Goal: Transaction & Acquisition: Subscribe to service/newsletter

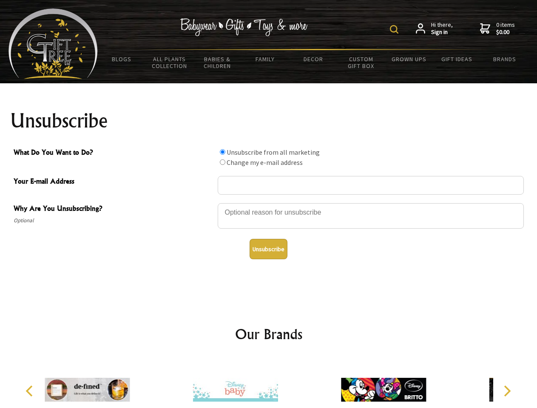
click at [396, 29] on img at bounding box center [394, 29] width 9 height 9
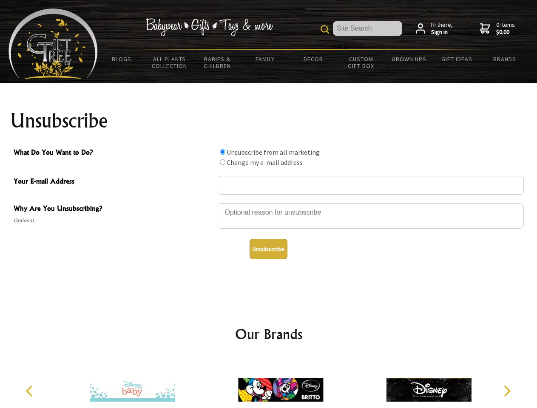
click at [269, 203] on div at bounding box center [371, 218] width 306 height 30
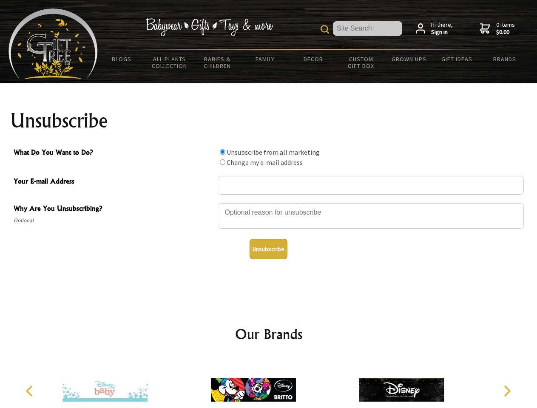
click at [223, 152] on input "What Do You Want to Do?" at bounding box center [223, 152] width 6 height 6
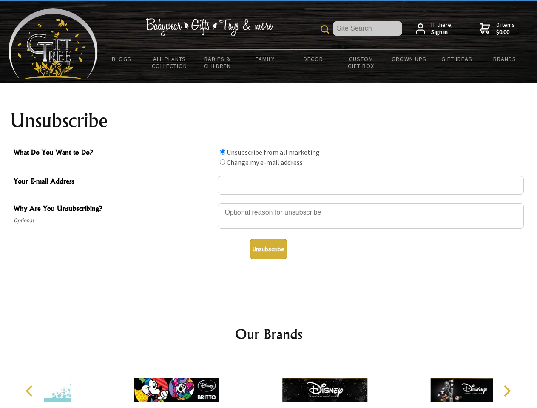
click at [223, 162] on input "What Do You Want to Do?" at bounding box center [223, 163] width 6 height 6
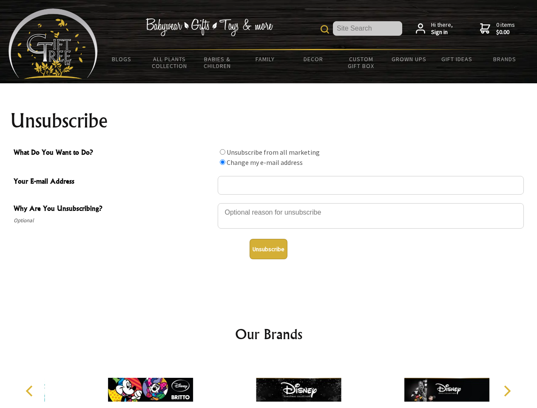
radio input "true"
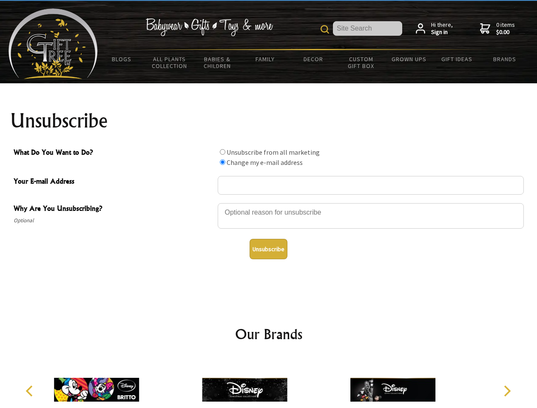
click at [268, 249] on button "Unsubscribe" at bounding box center [269, 249] width 38 height 20
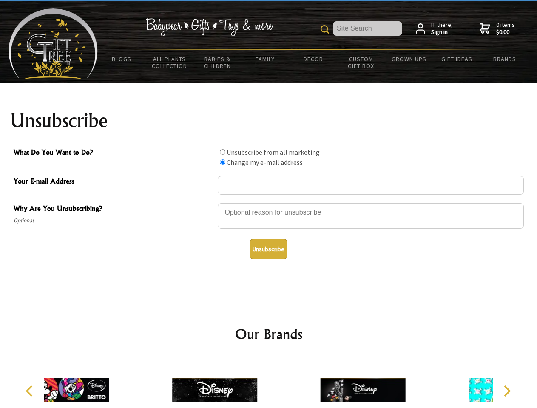
click at [269, 383] on div at bounding box center [215, 391] width 148 height 66
click at [31, 391] on icon "Previous" at bounding box center [30, 391] width 11 height 11
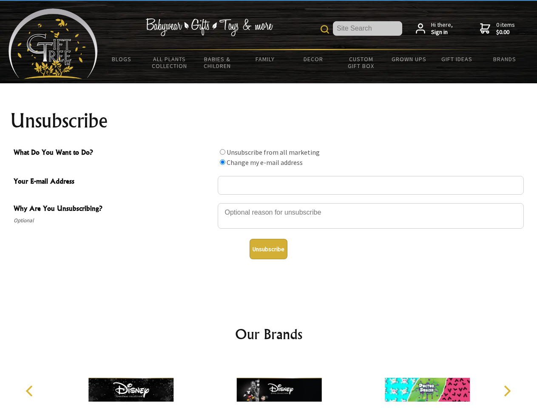
click at [507, 391] on icon "Next" at bounding box center [506, 391] width 11 height 11
